Goal: Information Seeking & Learning: Learn about a topic

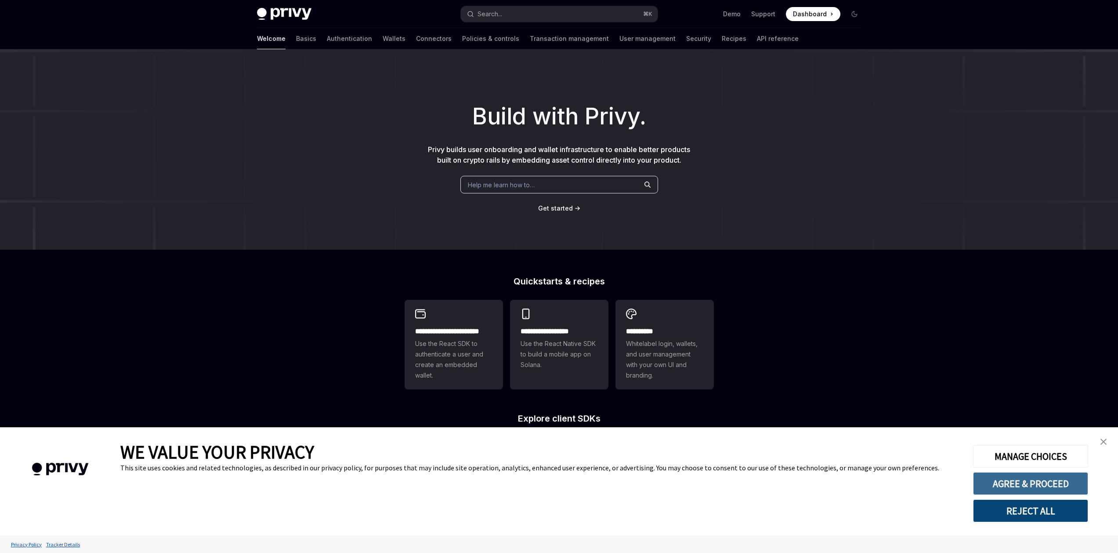
click at [1062, 482] on button "AGREE & PROCEED" at bounding box center [1030, 483] width 115 height 23
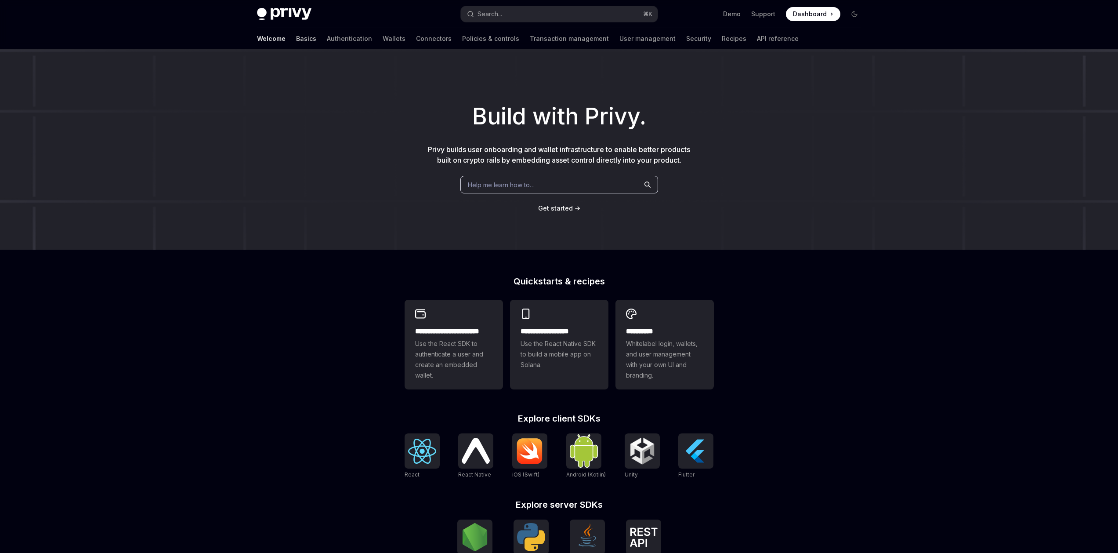
click at [296, 43] on link "Basics" at bounding box center [306, 38] width 20 height 21
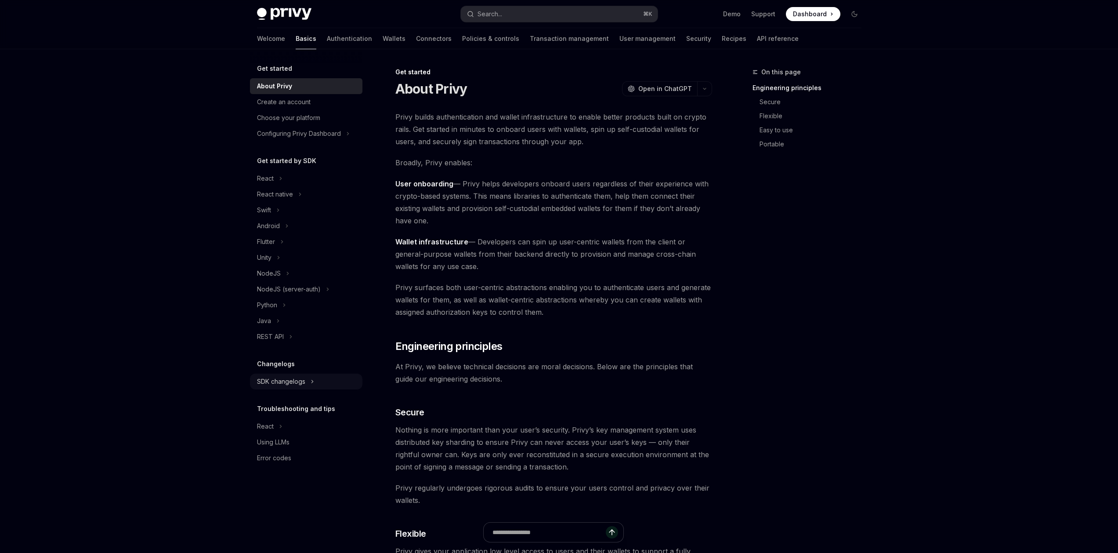
click at [278, 382] on div "SDK changelogs" at bounding box center [281, 381] width 48 height 11
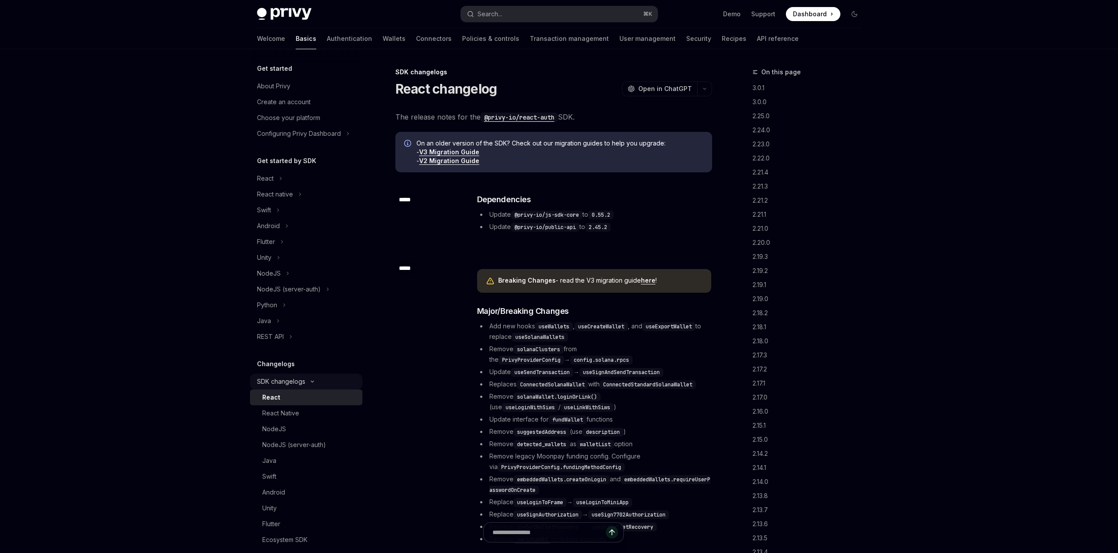
type textarea "*"
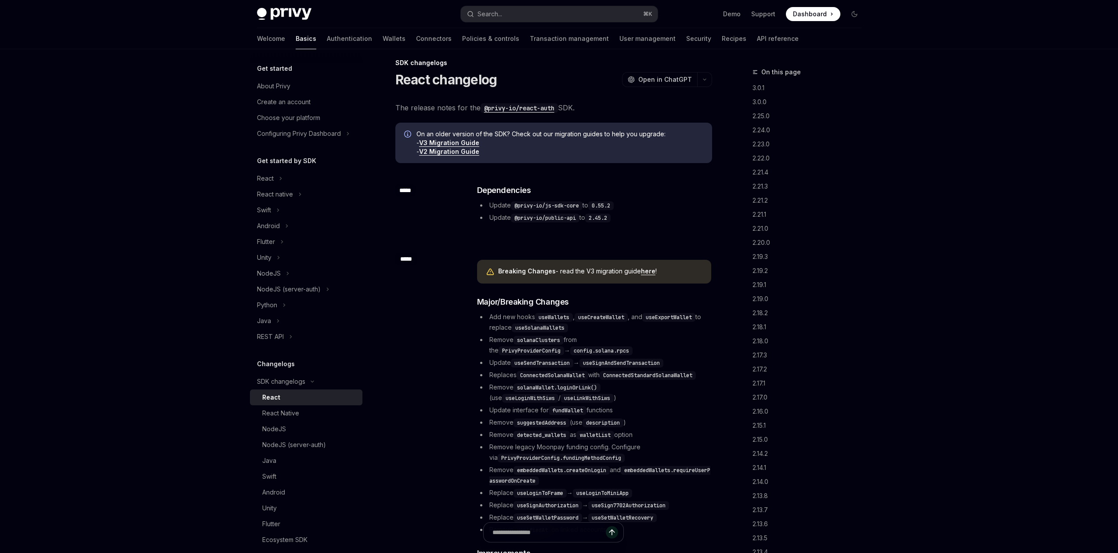
scroll to position [10, 0]
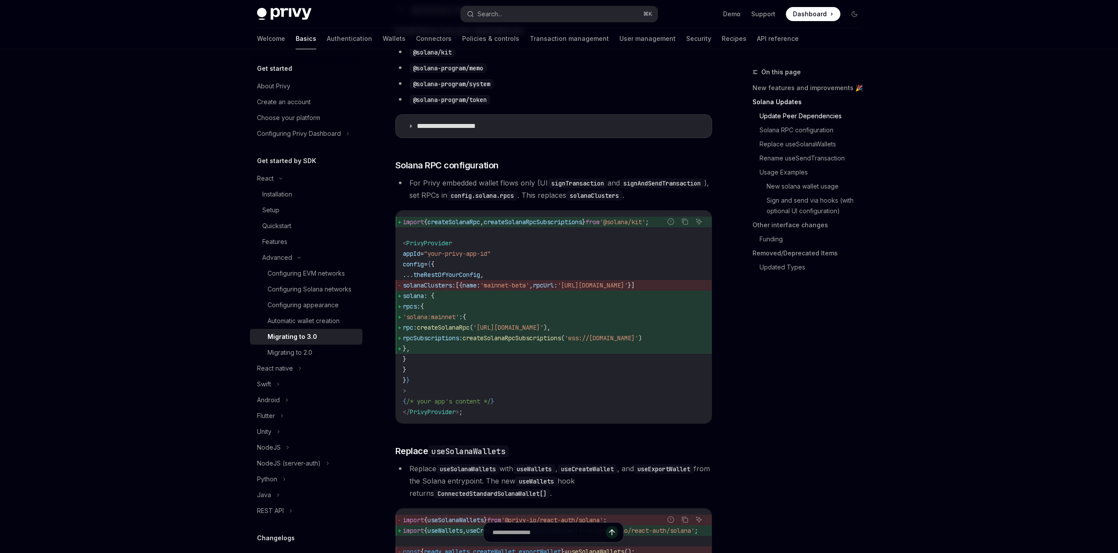
scroll to position [398, 0]
click at [787, 88] on link "New features and improvements 🎉" at bounding box center [811, 88] width 116 height 14
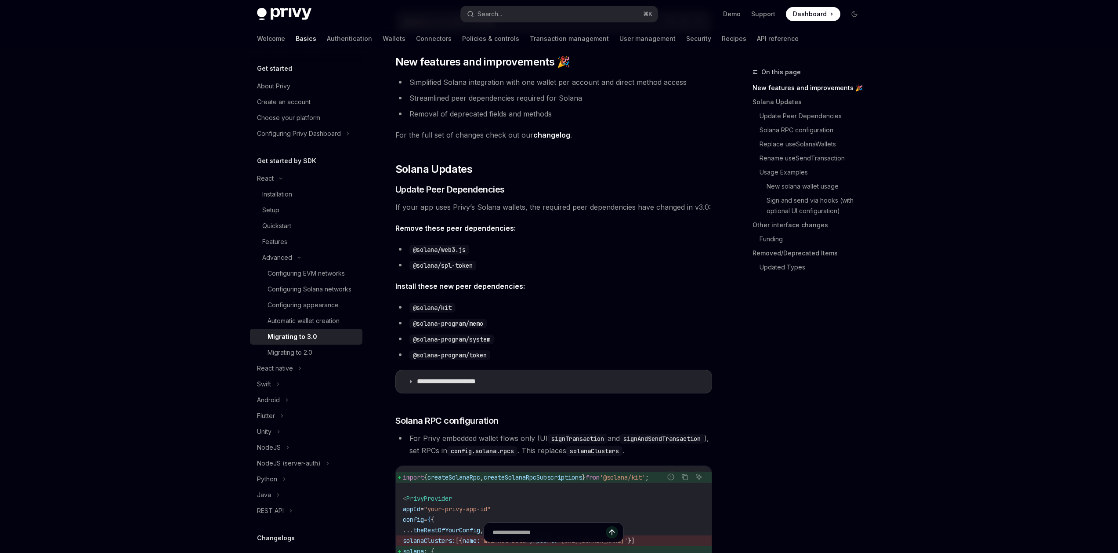
scroll to position [131, 0]
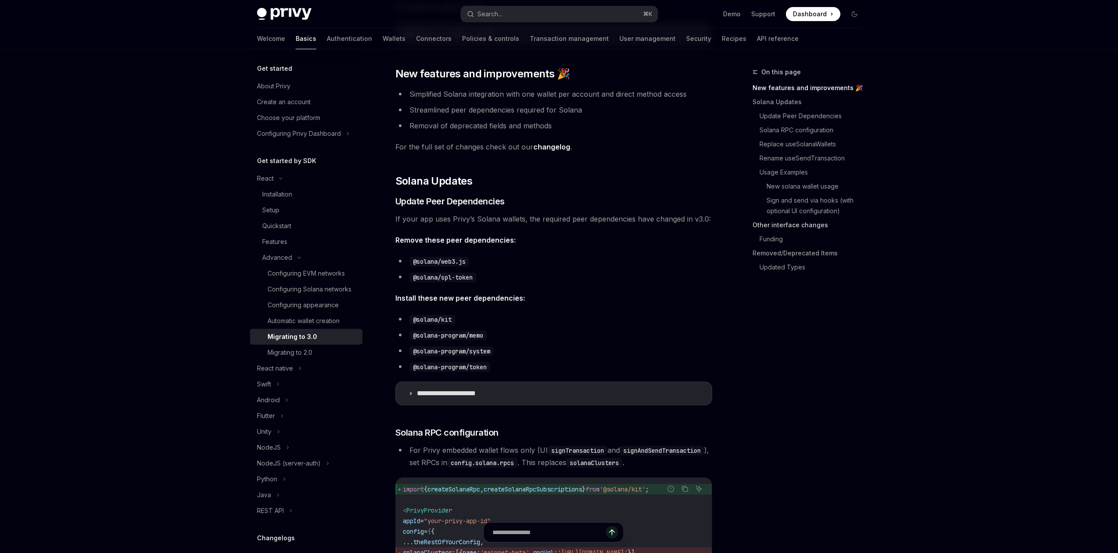
click at [776, 226] on link "Other interface changes" at bounding box center [811, 225] width 116 height 14
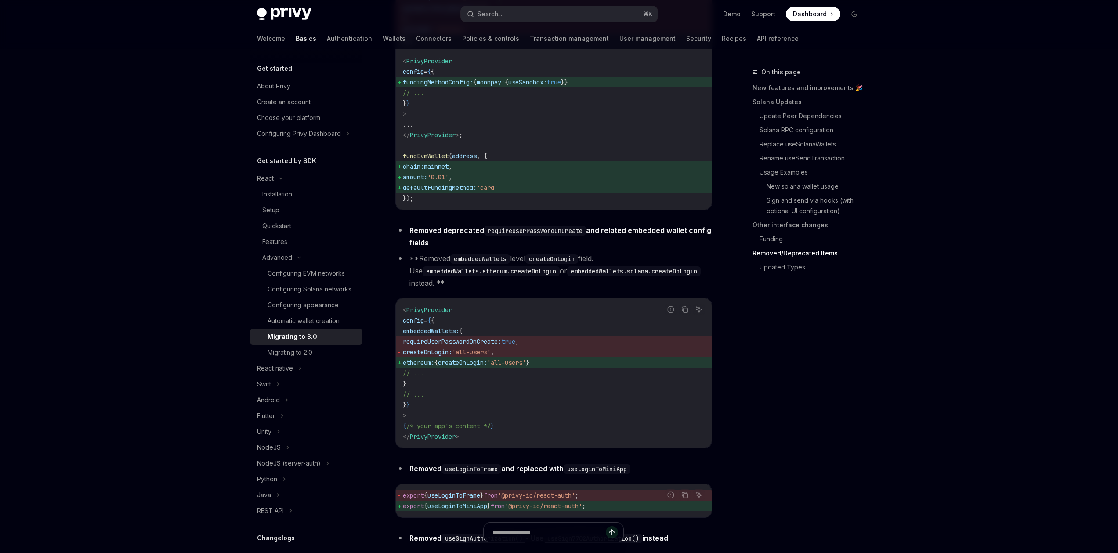
scroll to position [3319, 0]
